Goal: Find specific page/section: Find specific page/section

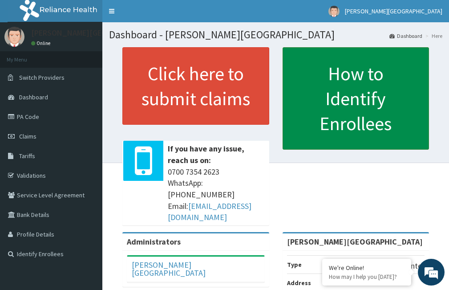
click at [352, 88] on link "How to Identify Enrollees" at bounding box center [356, 98] width 147 height 102
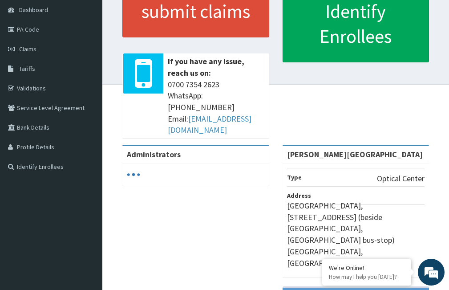
scroll to position [89, 0]
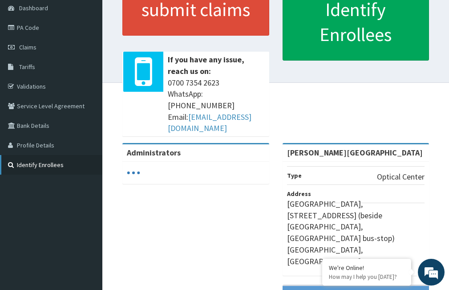
click at [48, 162] on link "Identify Enrollees" at bounding box center [51, 165] width 102 height 20
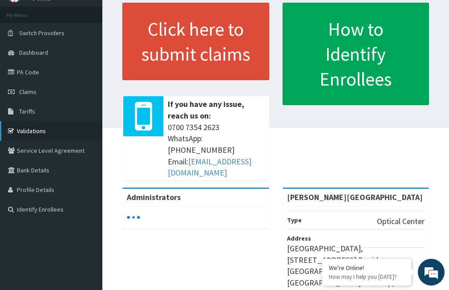
click at [55, 129] on link "Validations" at bounding box center [51, 131] width 102 height 20
